Goal: Use online tool/utility: Utilize a website feature to perform a specific function

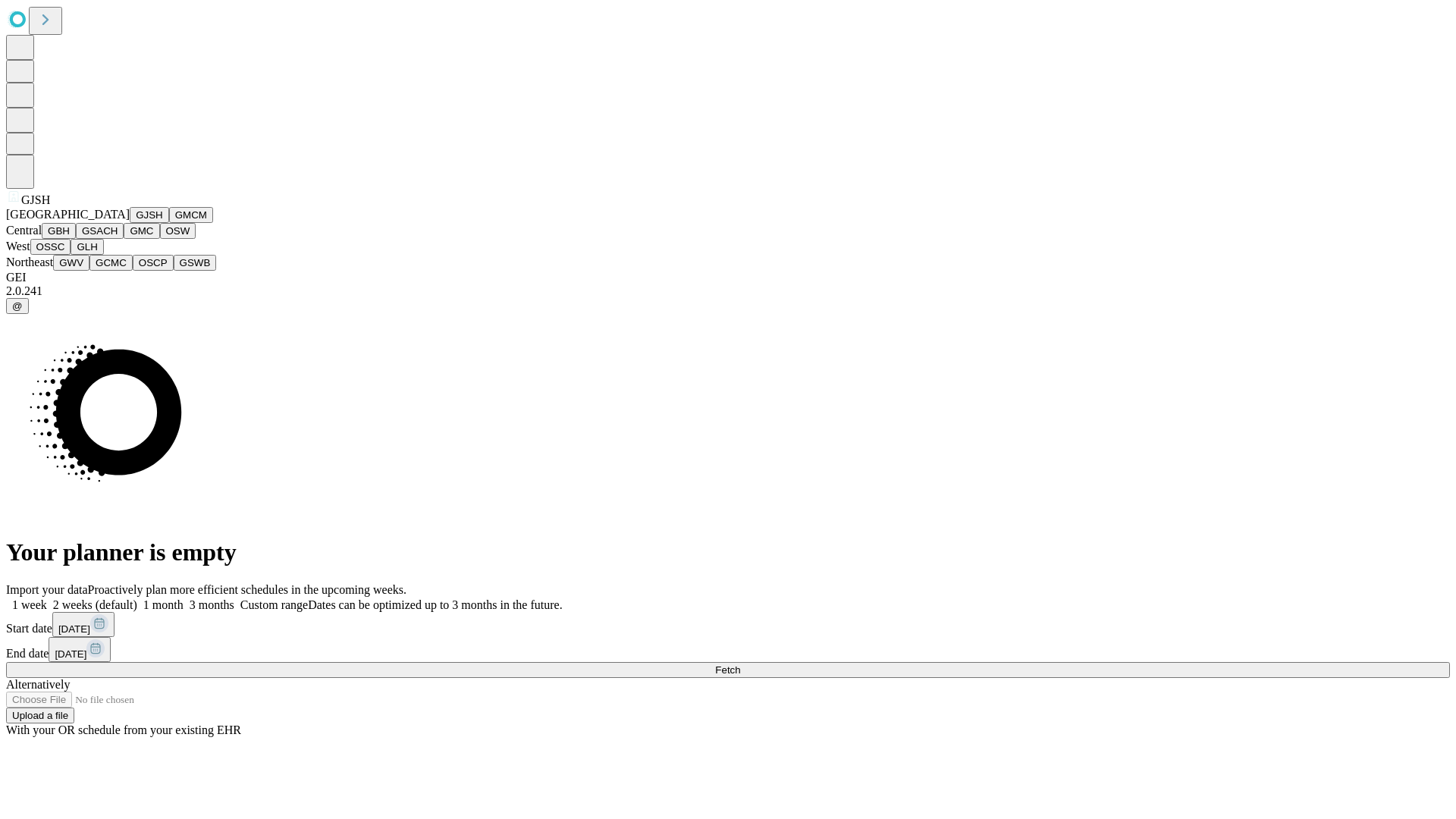
click at [130, 223] on button "GJSH" at bounding box center [149, 214] width 39 height 16
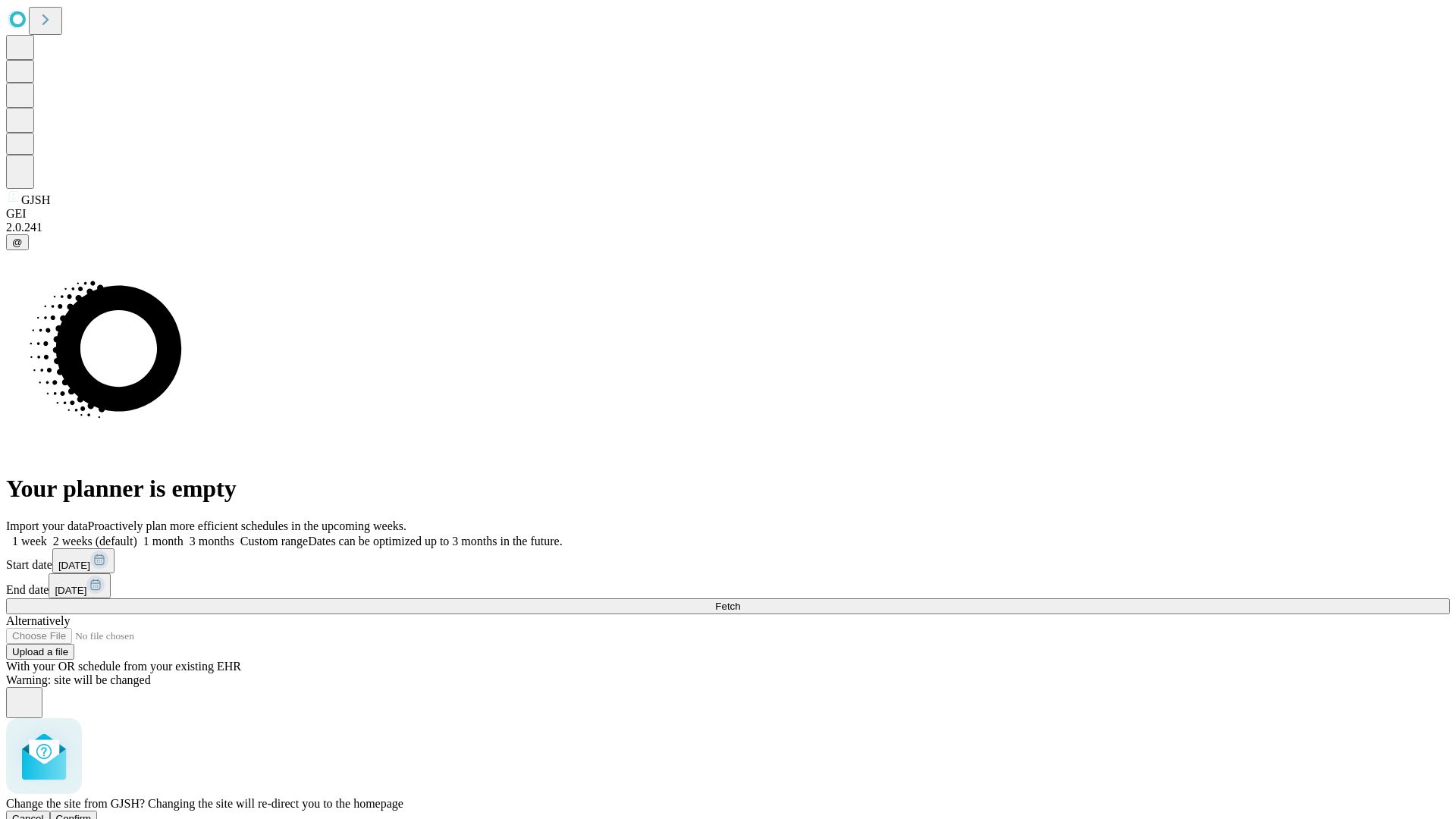
click at [92, 813] on span "Confirm" at bounding box center [73, 818] width 36 height 11
click at [183, 534] on label "1 month" at bounding box center [160, 541] width 46 height 13
click at [740, 600] on span "Fetch" at bounding box center [727, 606] width 25 height 11
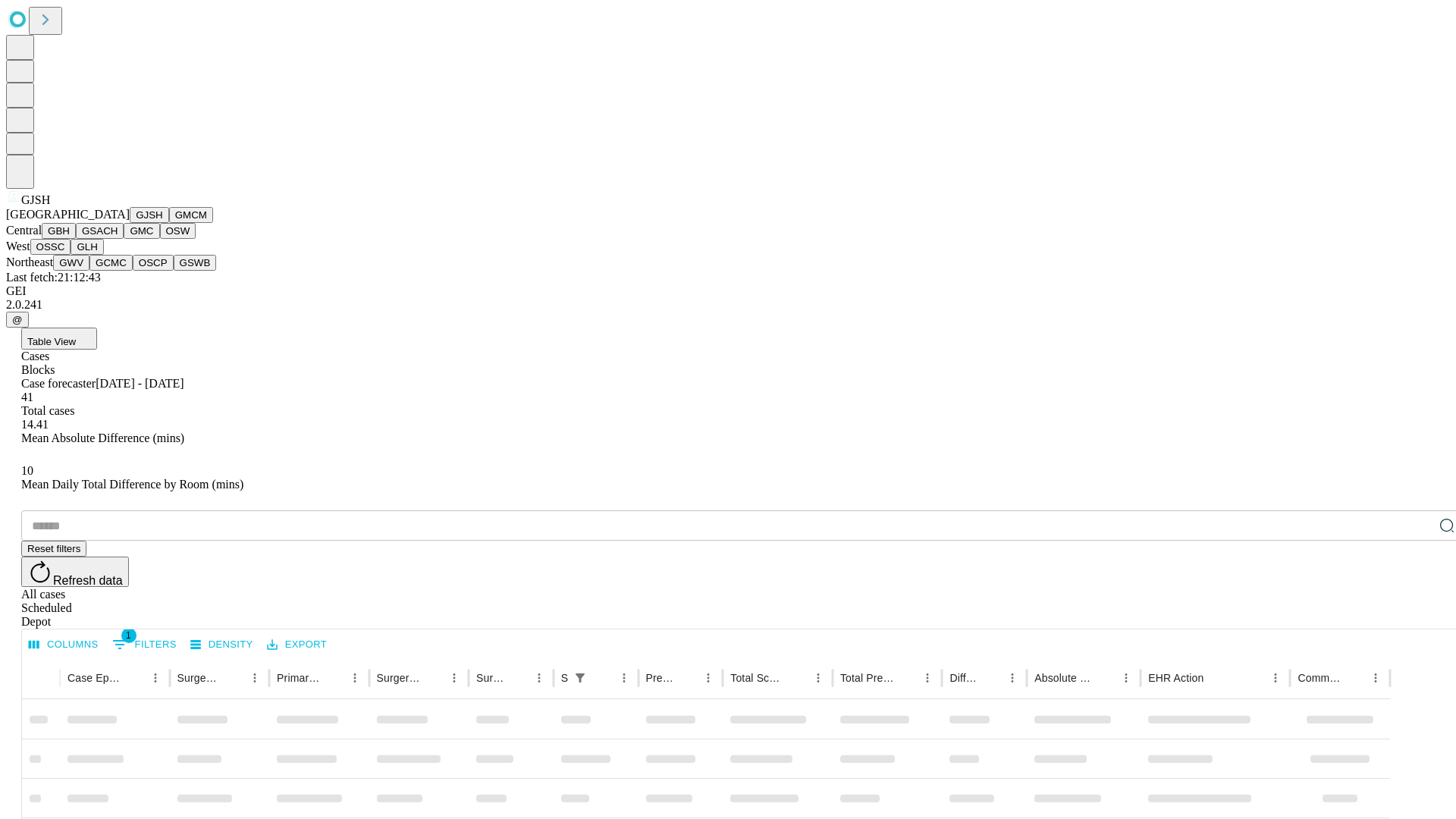
click at [170, 223] on button "GMCM" at bounding box center [192, 214] width 44 height 16
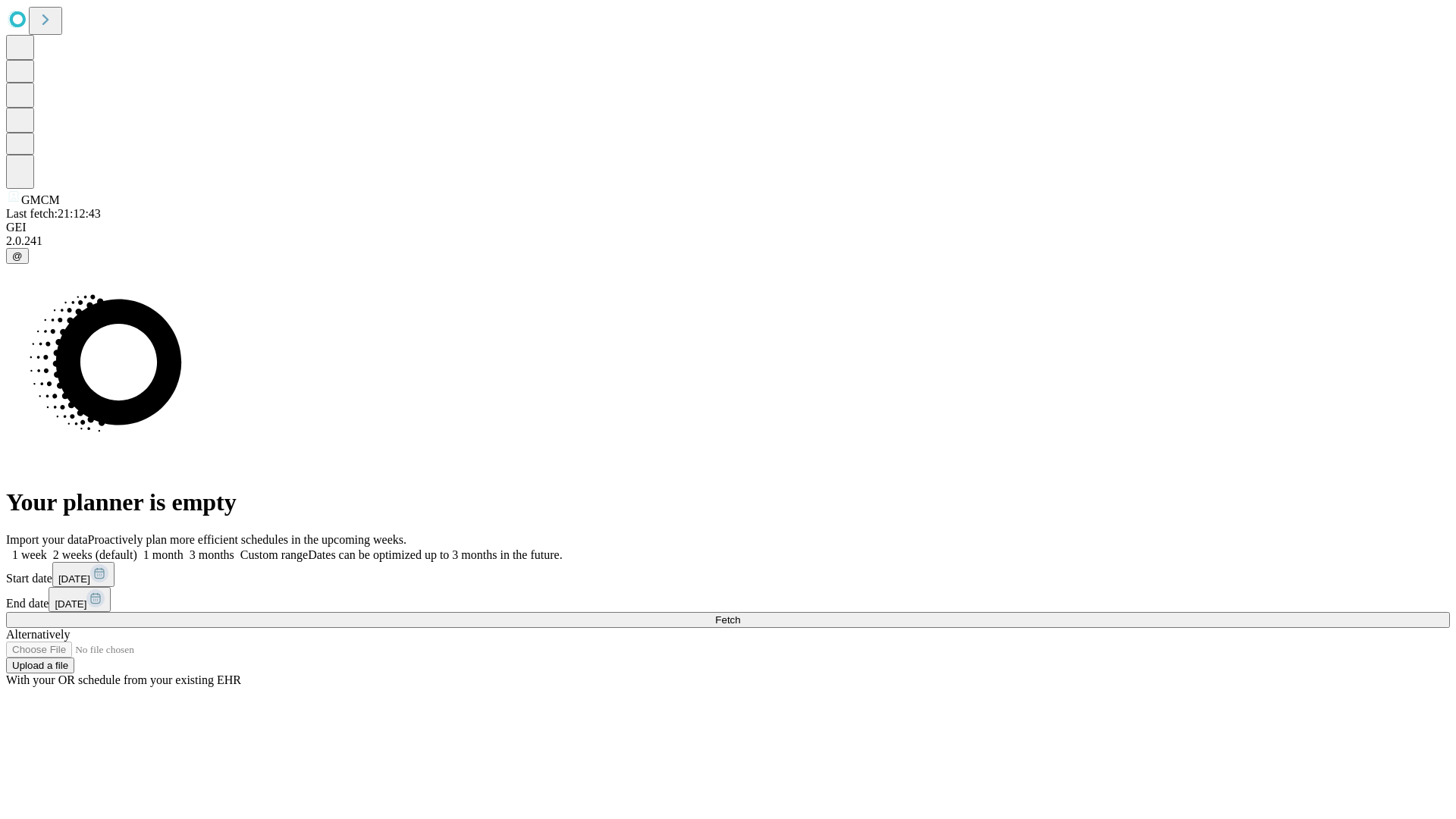
click at [183, 548] on label "1 month" at bounding box center [160, 554] width 46 height 13
click at [740, 614] on span "Fetch" at bounding box center [727, 619] width 25 height 11
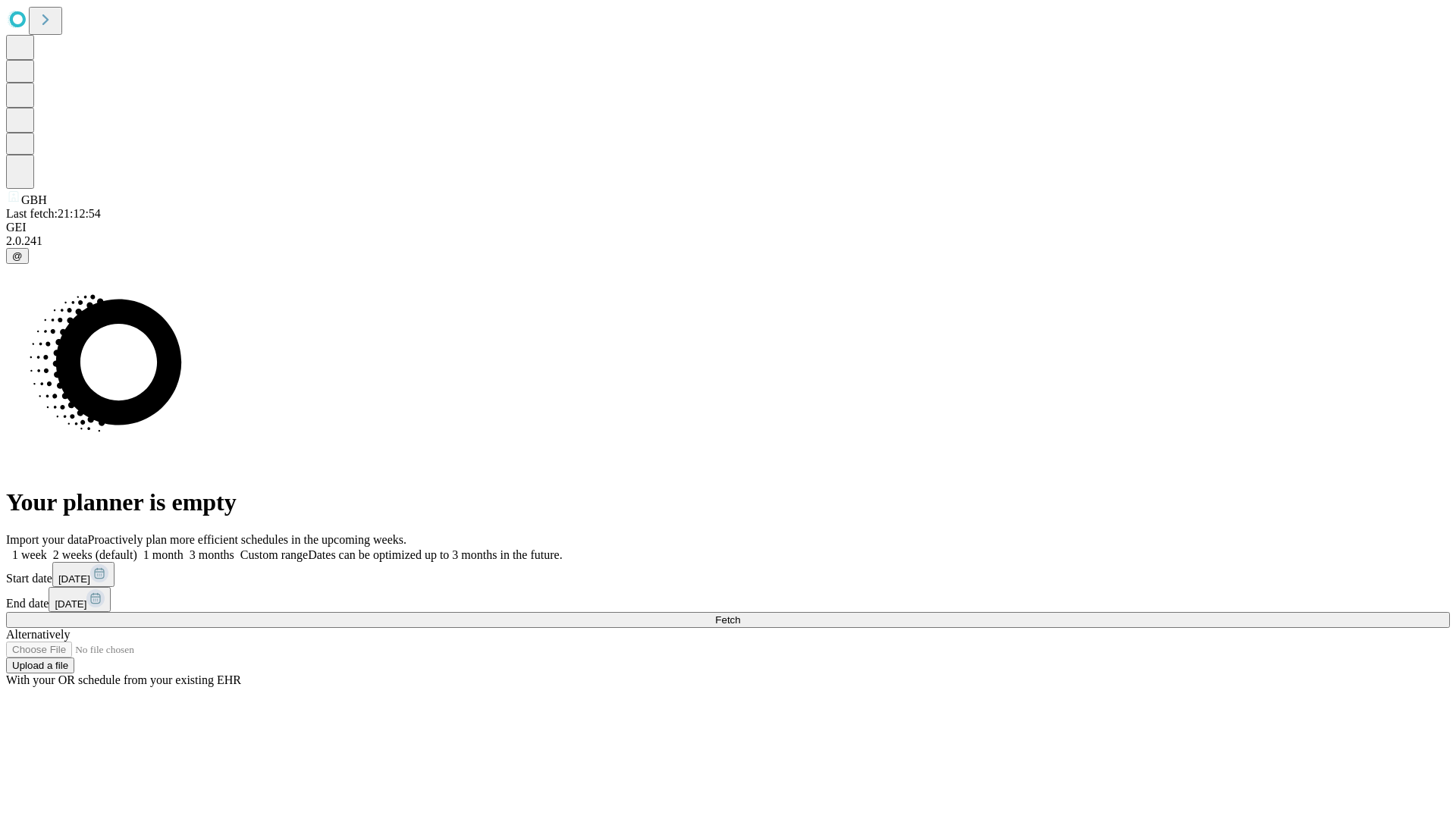
click at [183, 548] on label "1 month" at bounding box center [160, 554] width 46 height 13
click at [740, 614] on span "Fetch" at bounding box center [727, 619] width 25 height 11
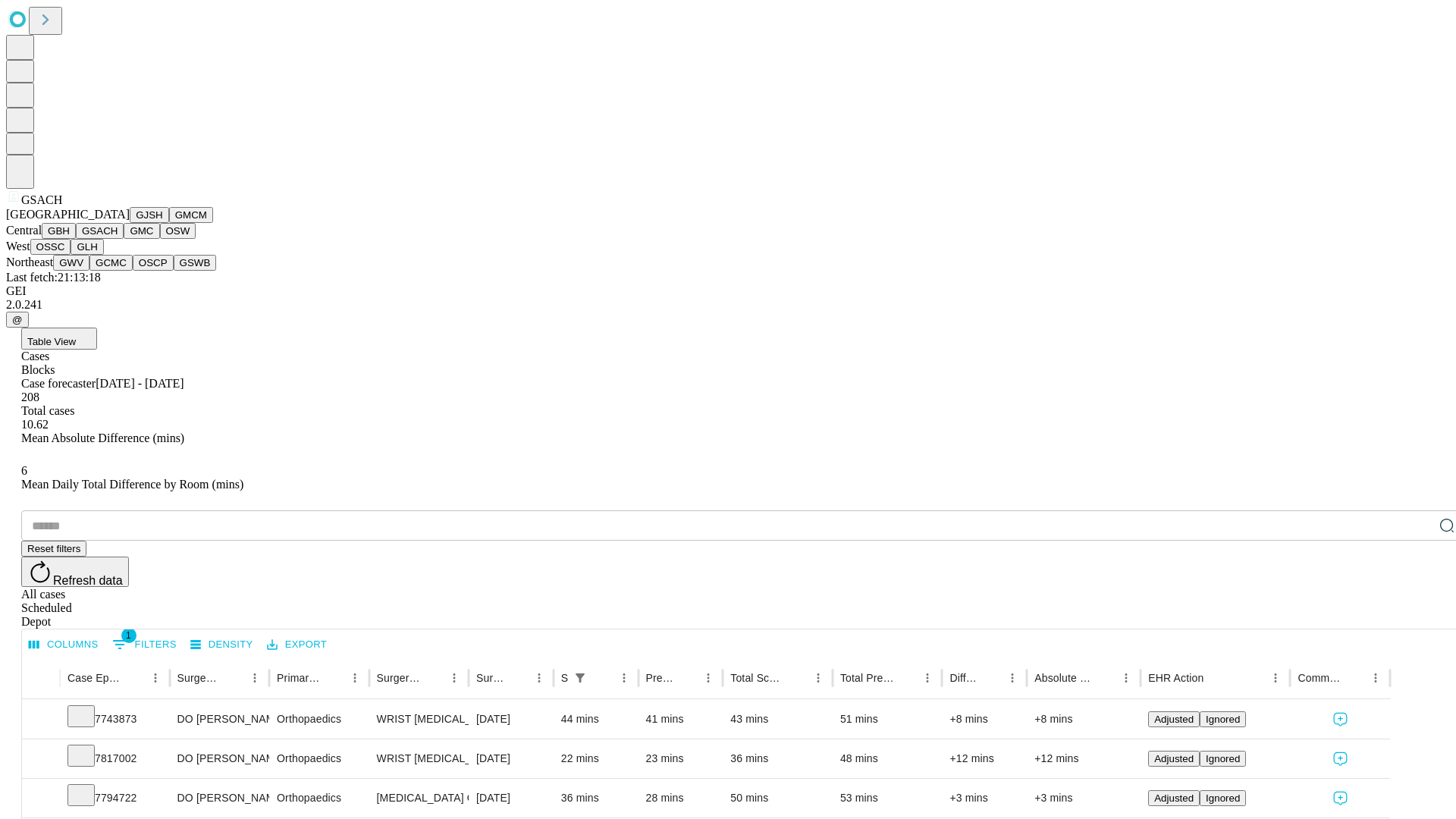
click at [124, 239] on button "GMC" at bounding box center [141, 230] width 36 height 16
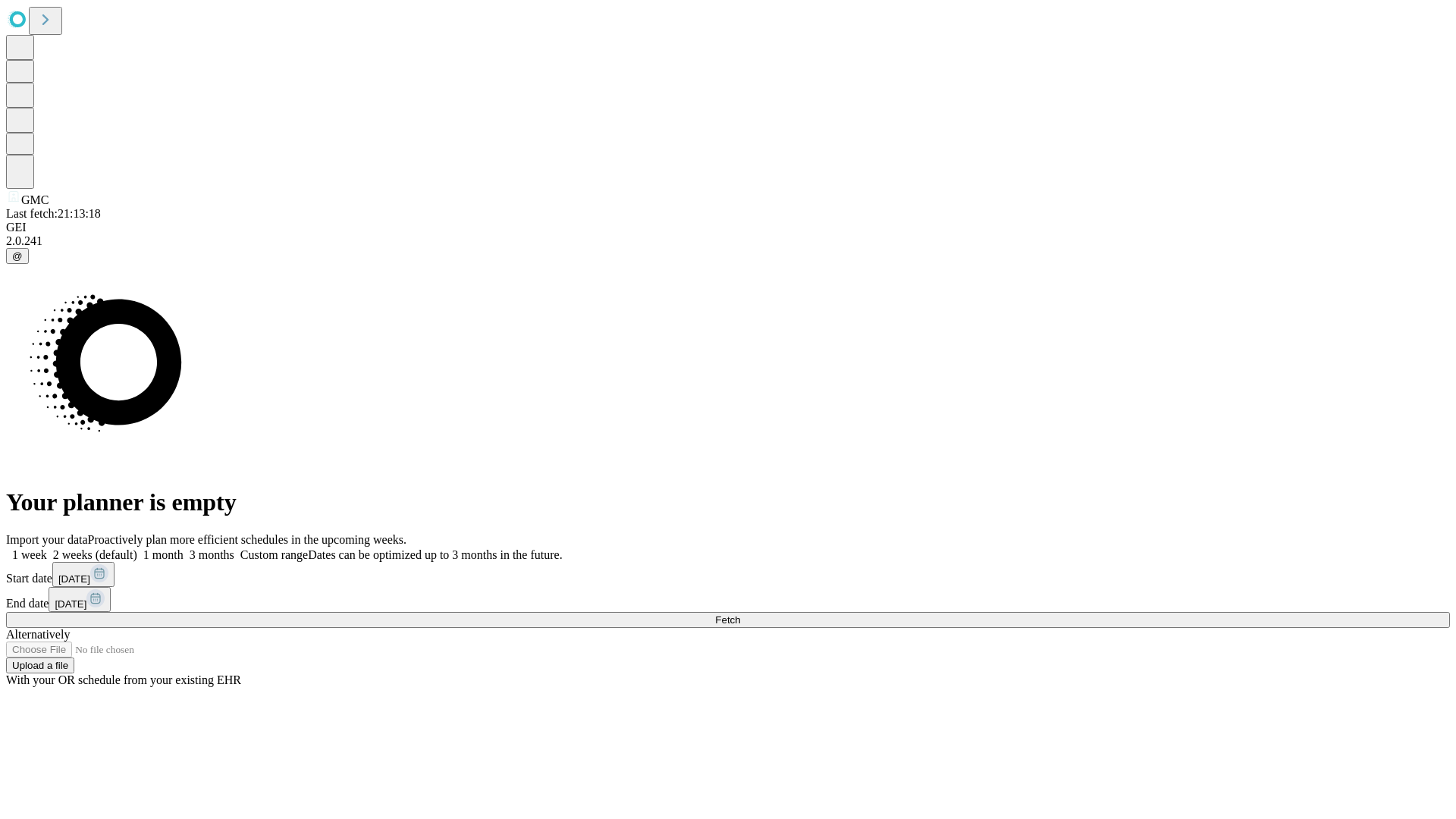
click at [183, 548] on label "1 month" at bounding box center [160, 554] width 46 height 13
click at [740, 614] on span "Fetch" at bounding box center [727, 619] width 25 height 11
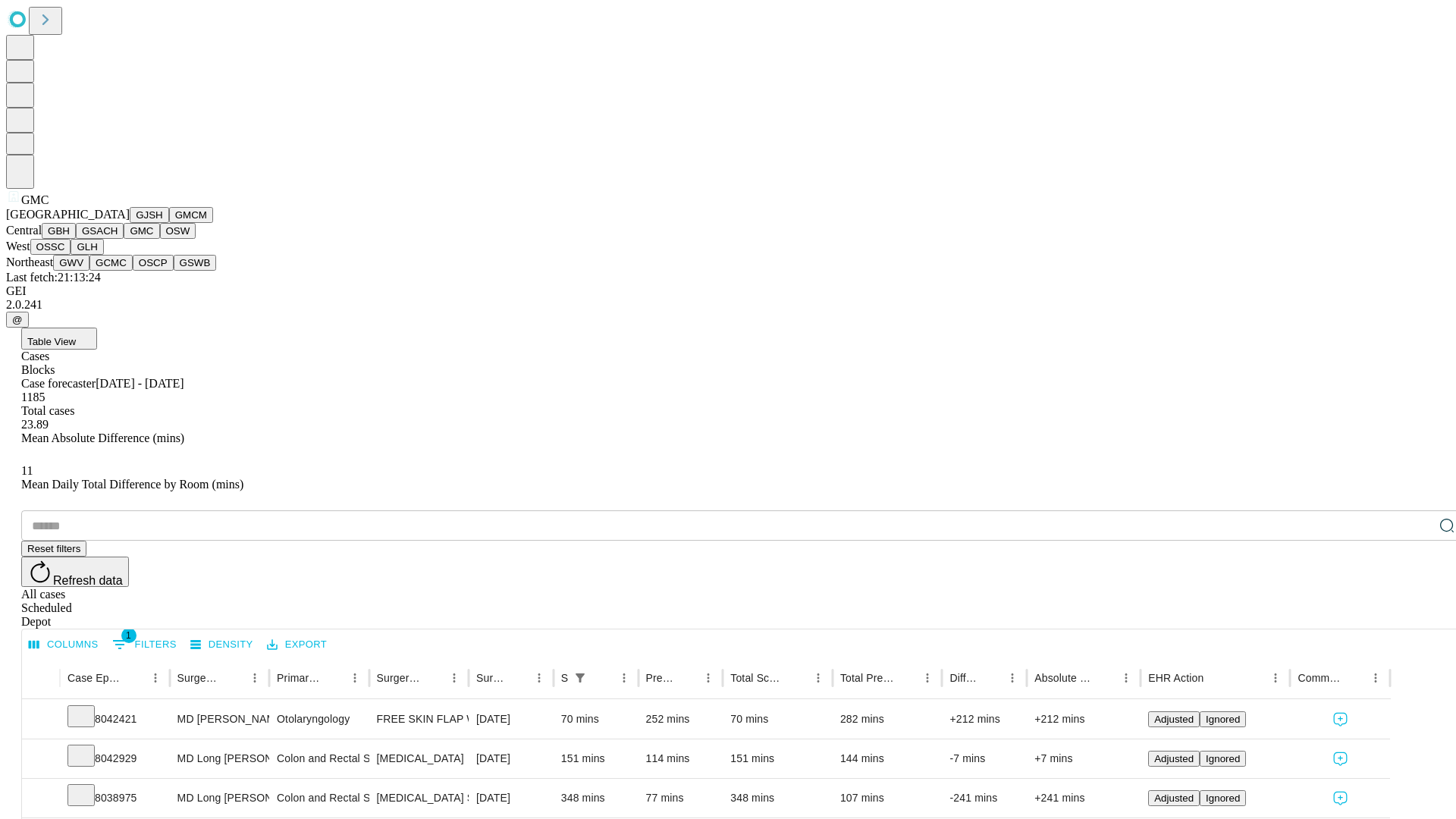
click at [160, 239] on button "OSW" at bounding box center [179, 230] width 37 height 16
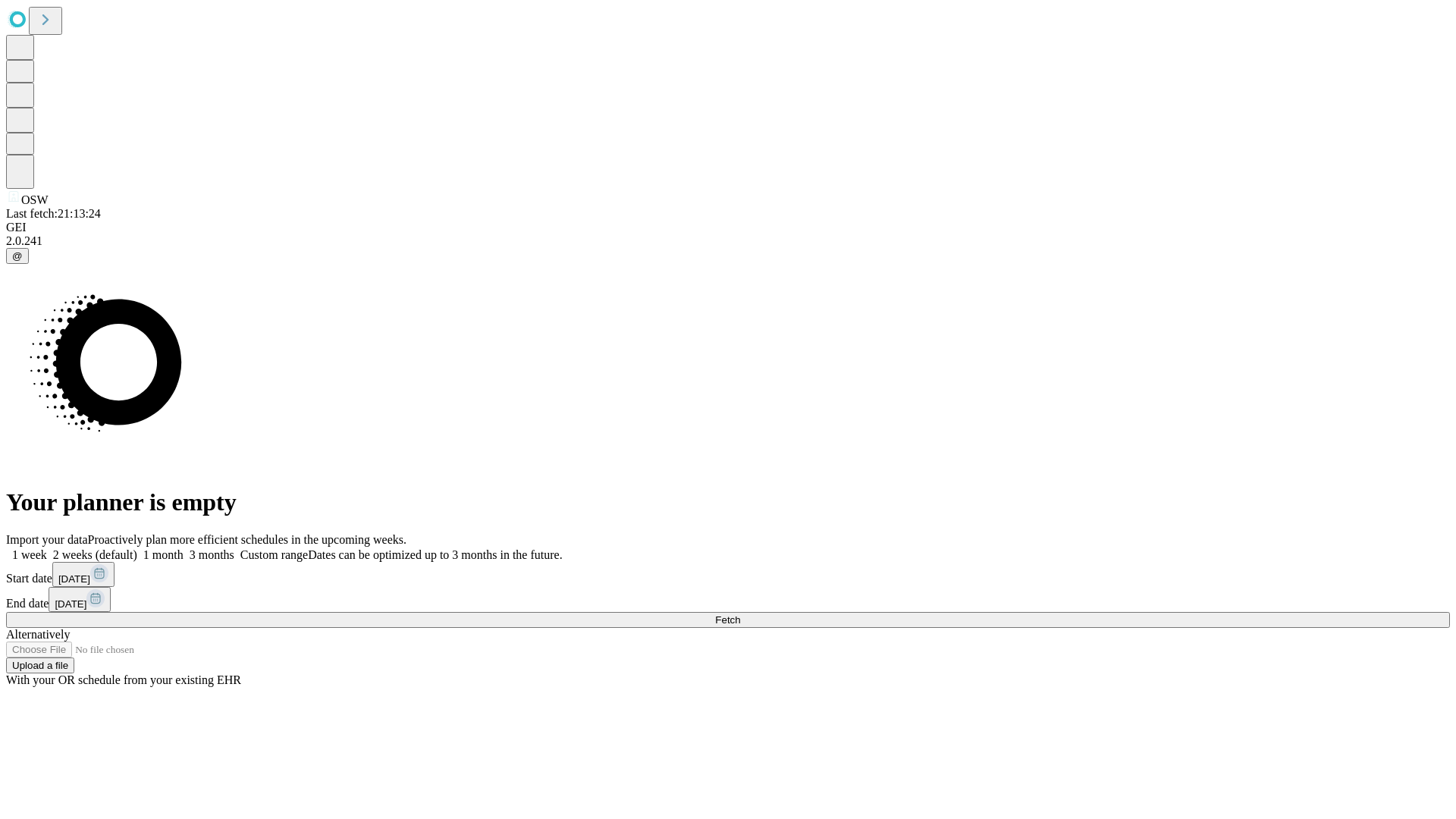
click at [183, 548] on label "1 month" at bounding box center [160, 554] width 46 height 13
click at [740, 614] on span "Fetch" at bounding box center [727, 619] width 25 height 11
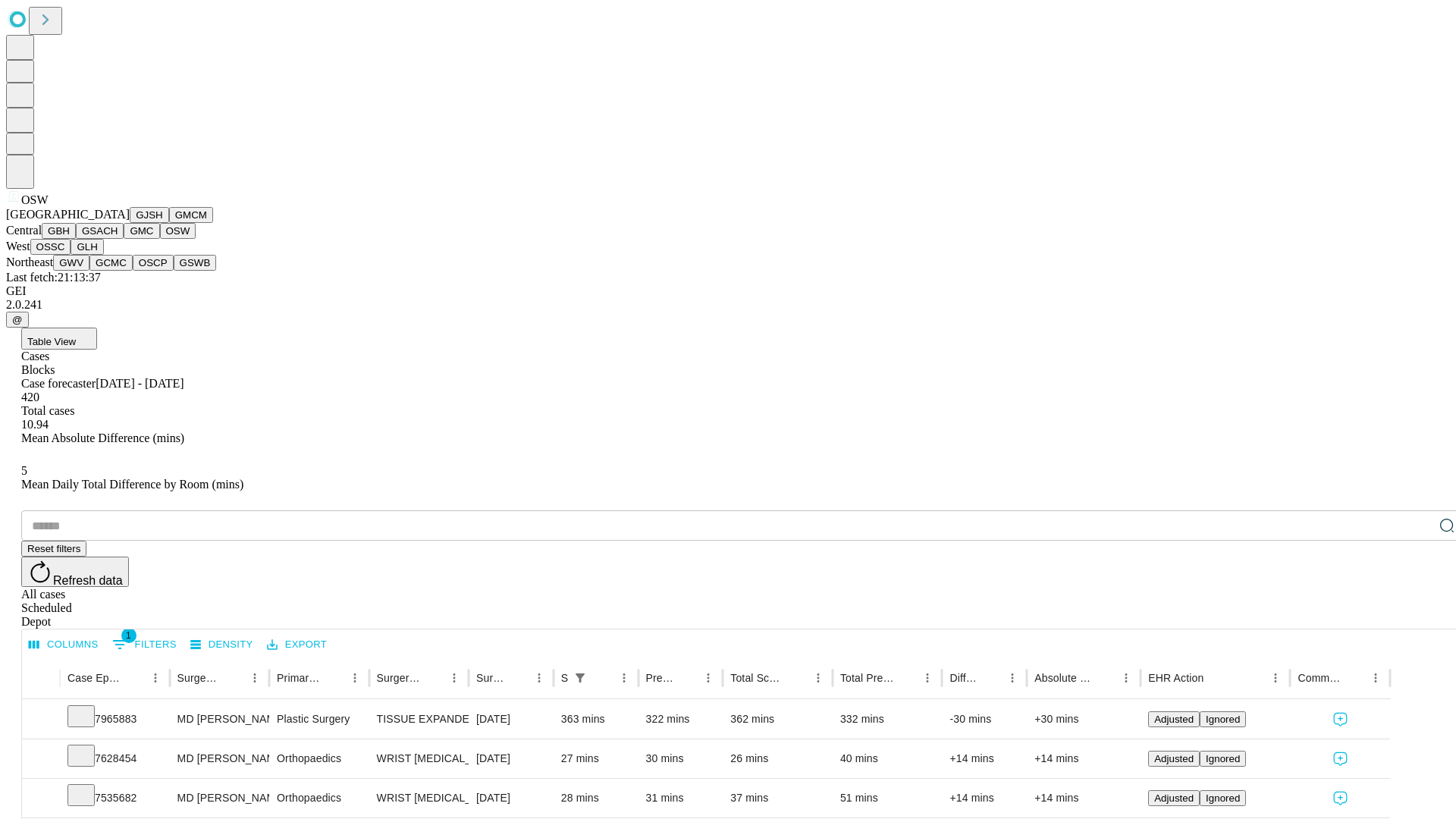
click at [71, 255] on button "OSSC" at bounding box center [50, 246] width 41 height 16
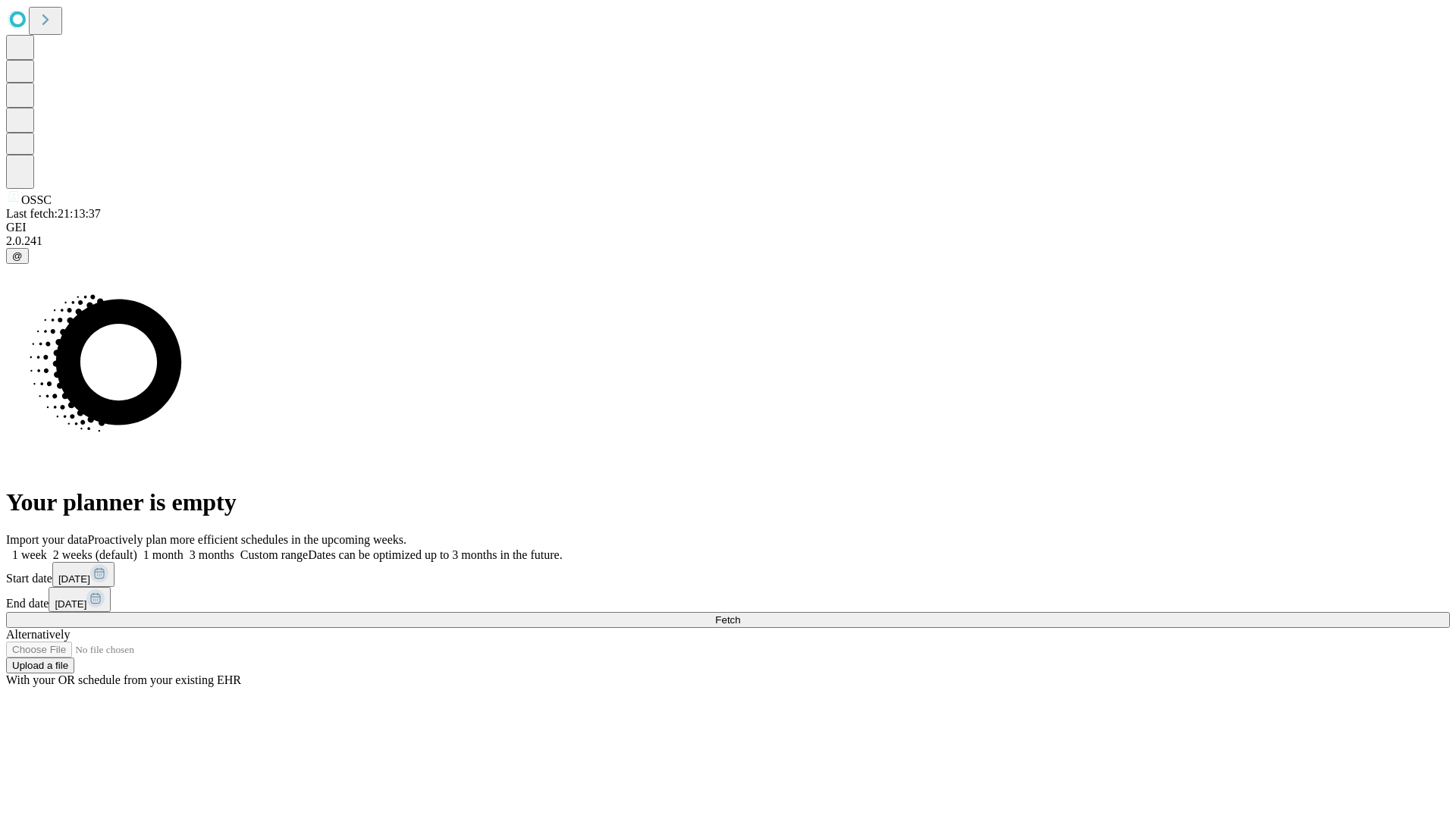
click at [183, 548] on label "1 month" at bounding box center [160, 554] width 46 height 13
click at [740, 614] on span "Fetch" at bounding box center [727, 619] width 25 height 11
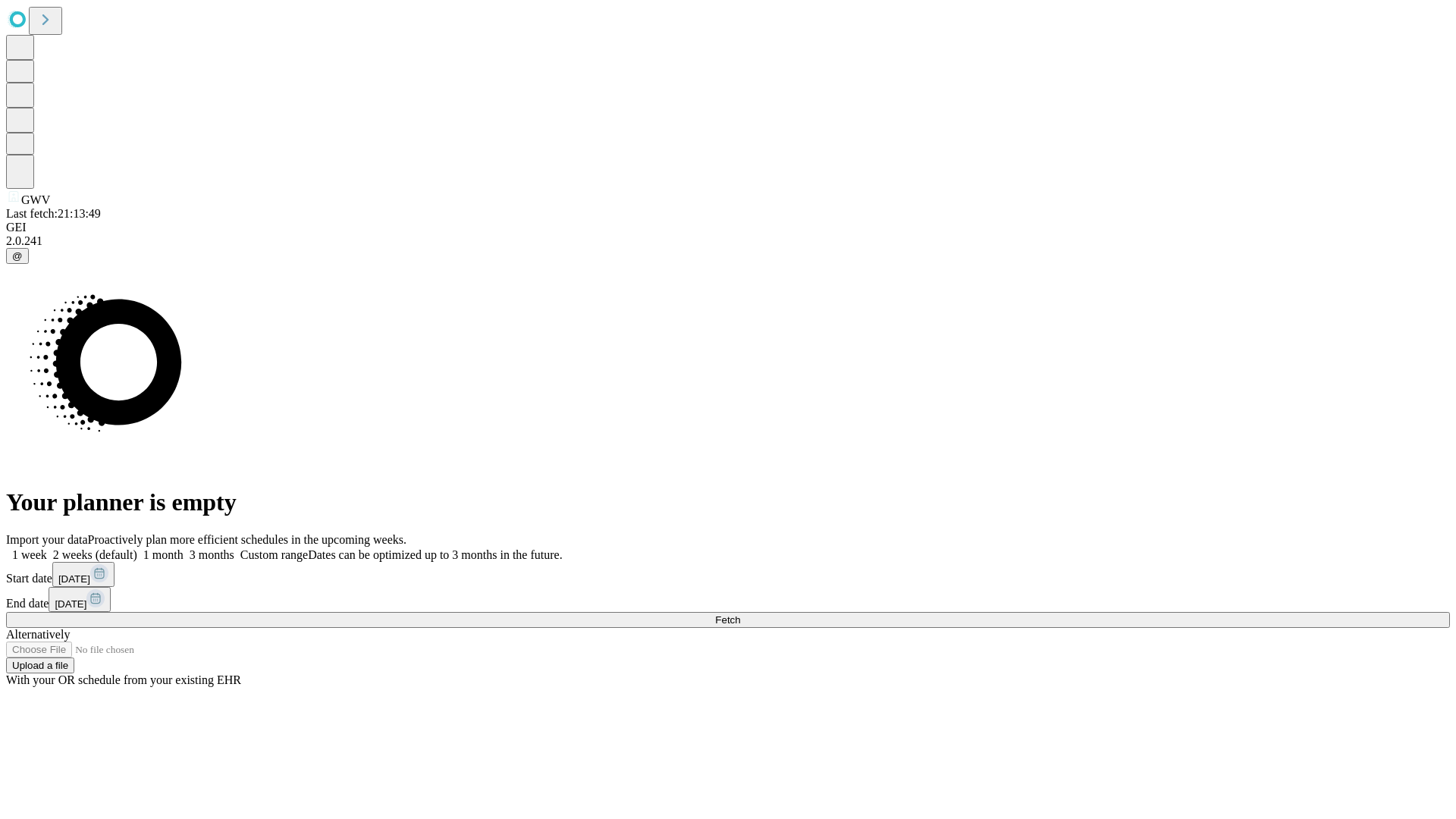
click at [183, 548] on label "1 month" at bounding box center [160, 554] width 46 height 13
click at [740, 614] on span "Fetch" at bounding box center [727, 619] width 25 height 11
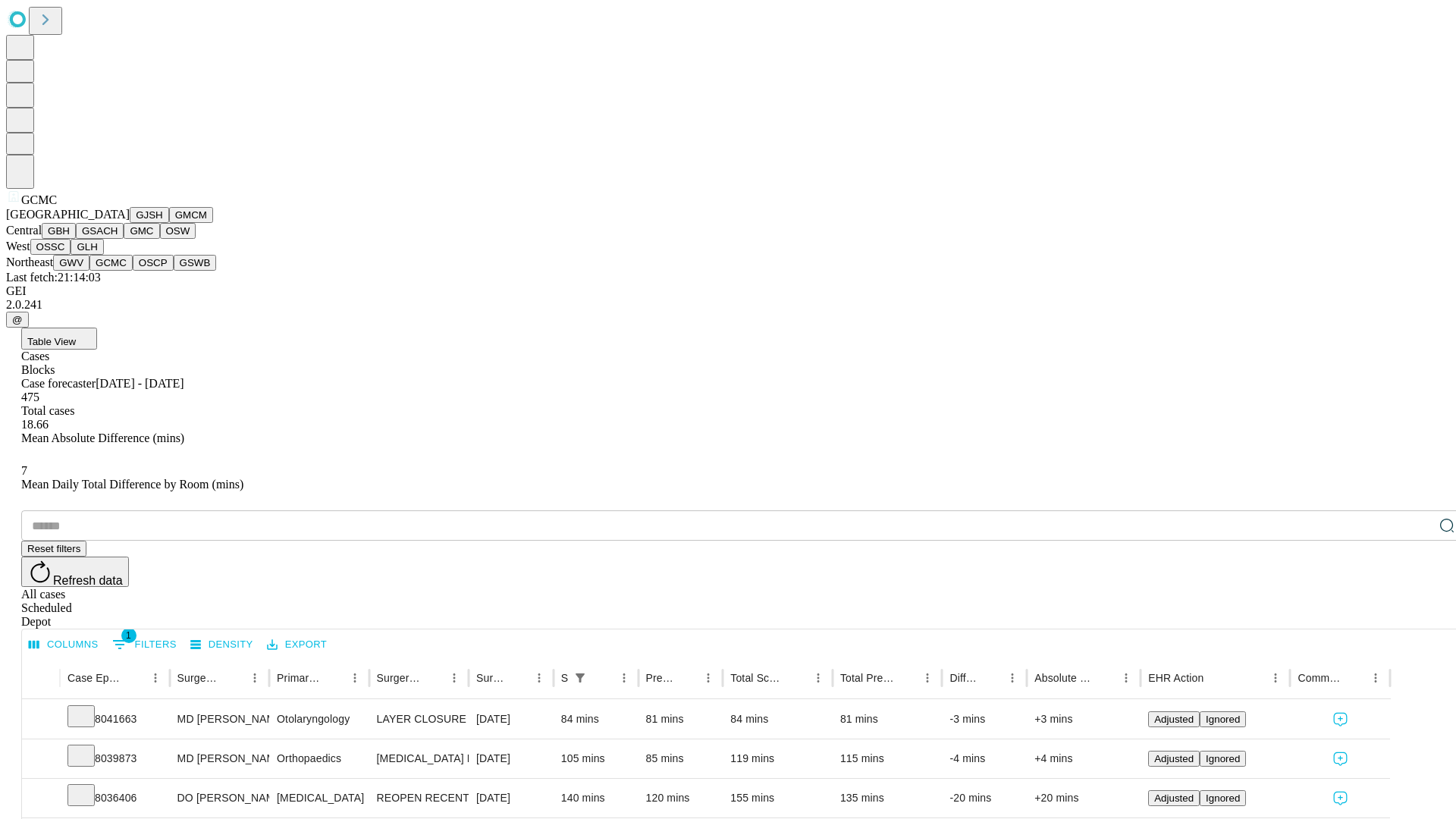
click at [133, 270] on button "OSCP" at bounding box center [153, 262] width 41 height 16
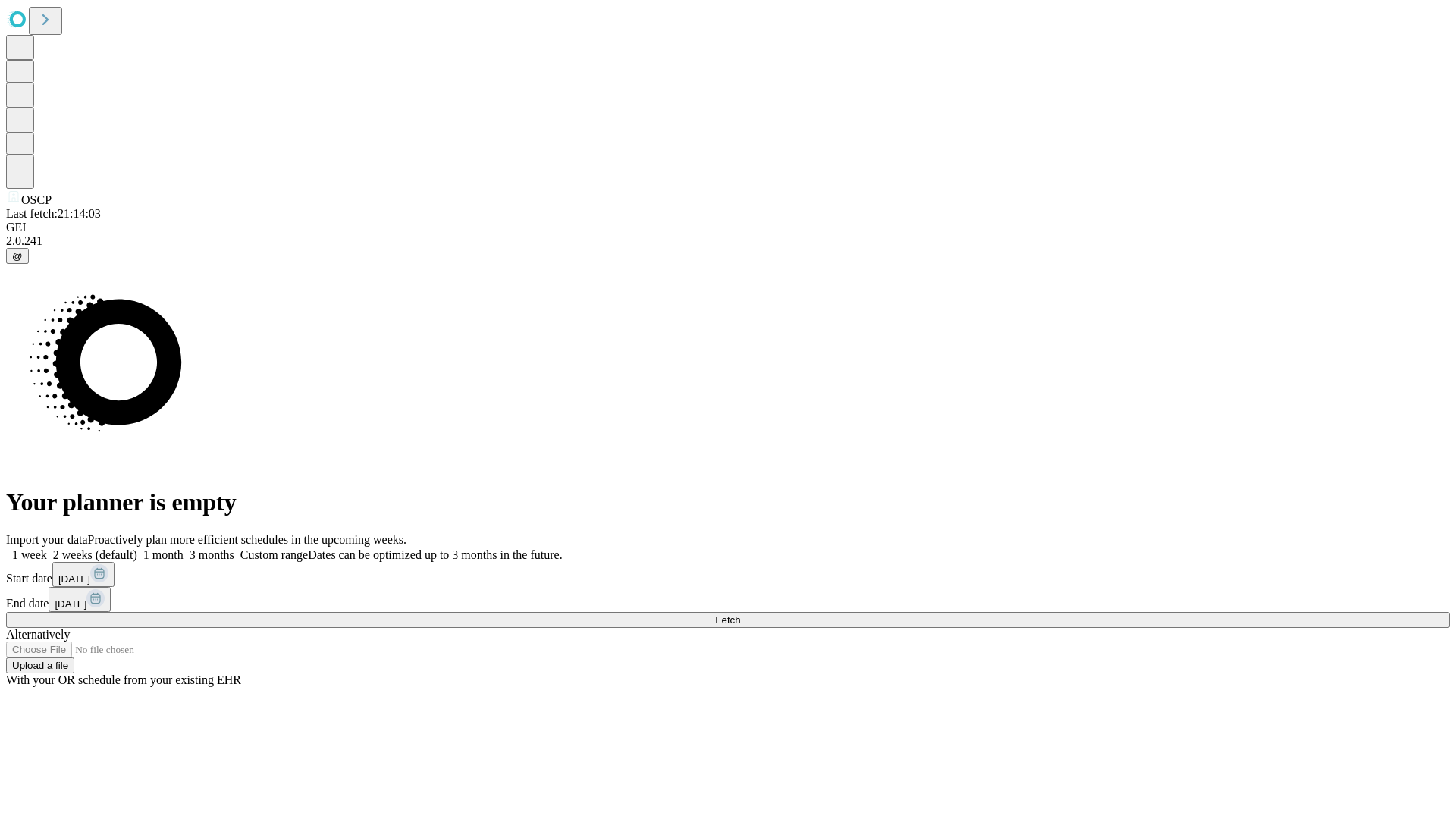
click at [183, 548] on label "1 month" at bounding box center [160, 554] width 46 height 13
click at [740, 614] on span "Fetch" at bounding box center [727, 619] width 25 height 11
